Goal: Task Accomplishment & Management: Manage account settings

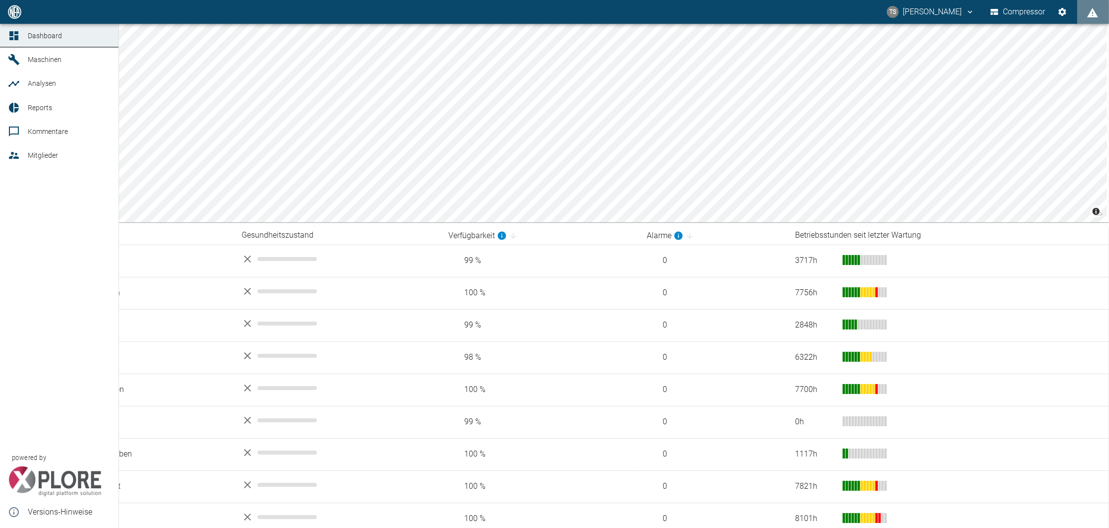
click at [15, 58] on icon at bounding box center [14, 60] width 12 height 12
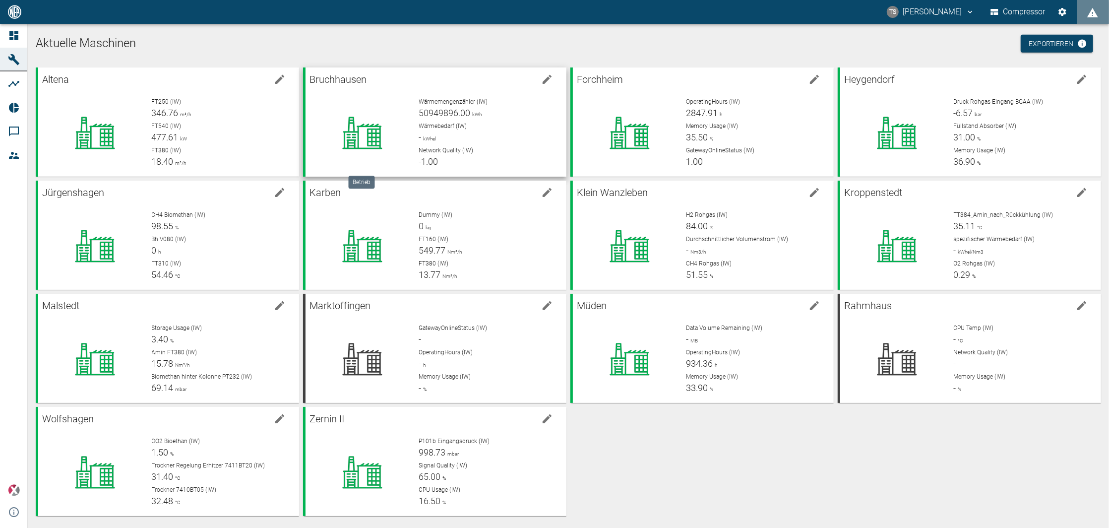
click at [384, 120] on icon at bounding box center [362, 133] width 78 height 40
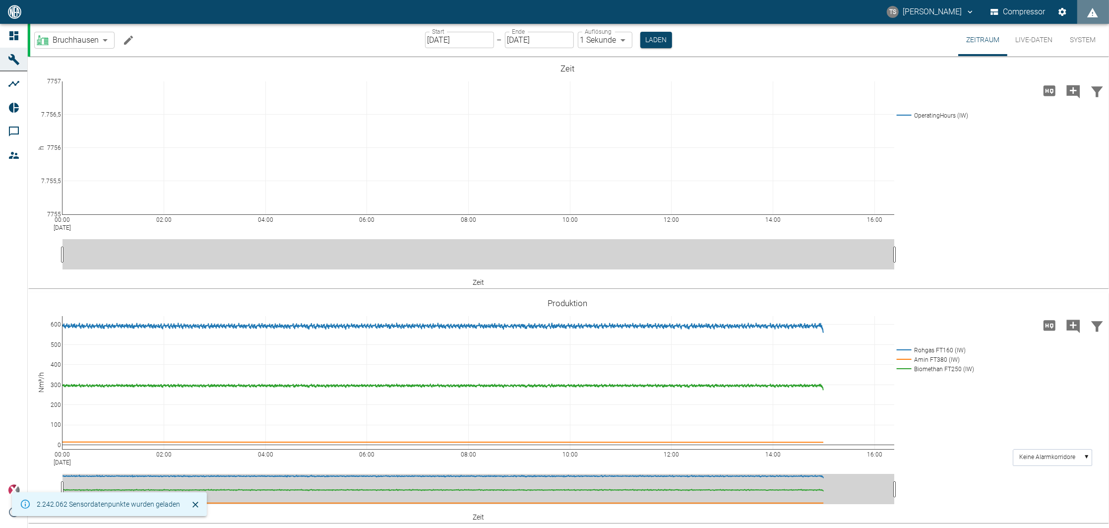
click at [129, 34] on icon "Machine bearbeiten" at bounding box center [128, 40] width 12 height 12
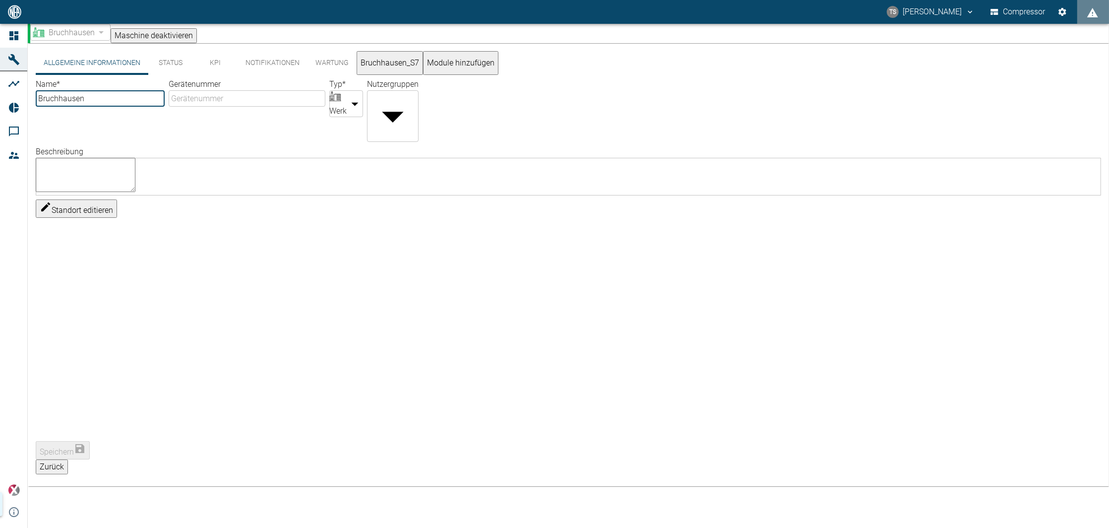
type input "Bruchhausen"
type input "Factory"
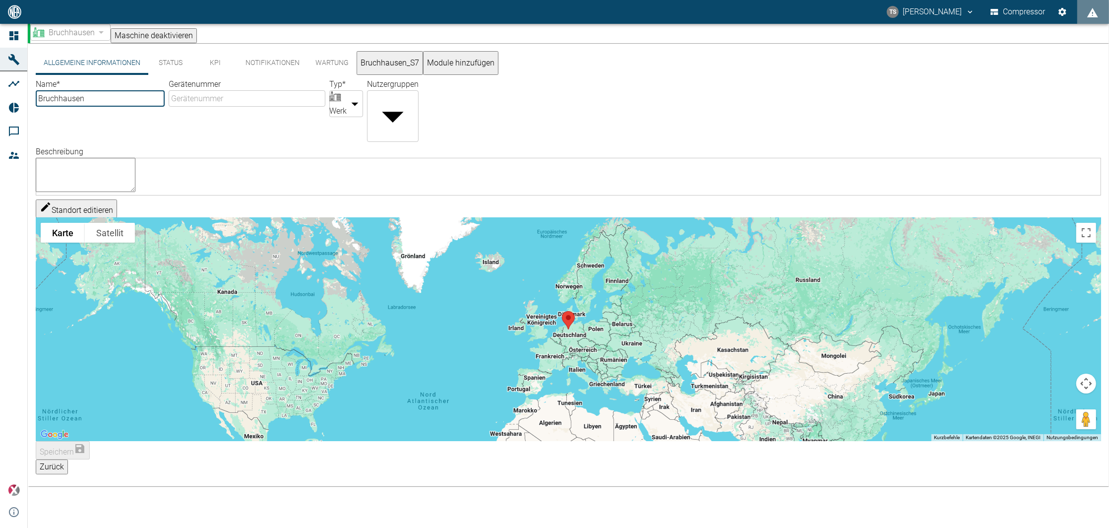
click at [213, 64] on button "KPI" at bounding box center [215, 63] width 45 height 24
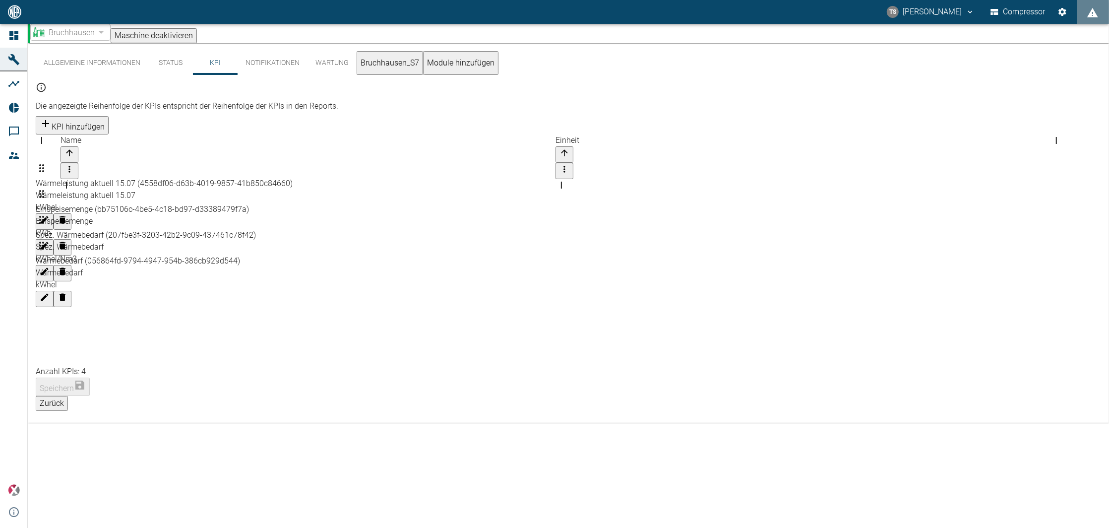
click at [62, 64] on button "Allgemeine Informationen" at bounding box center [92, 63] width 113 height 24
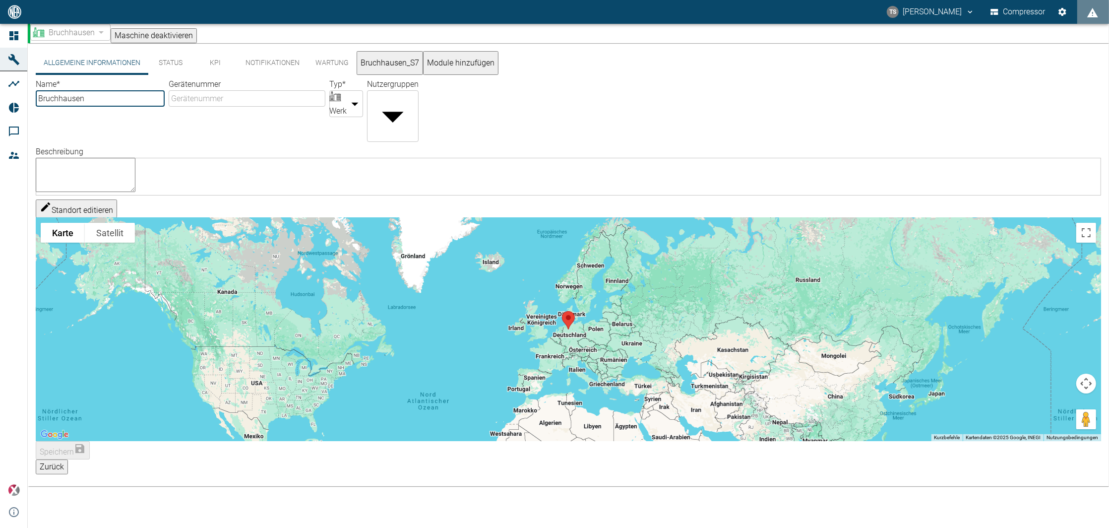
click at [83, 67] on button "Allgemeine Informationen" at bounding box center [92, 63] width 113 height 24
